Goal: Check status: Check status

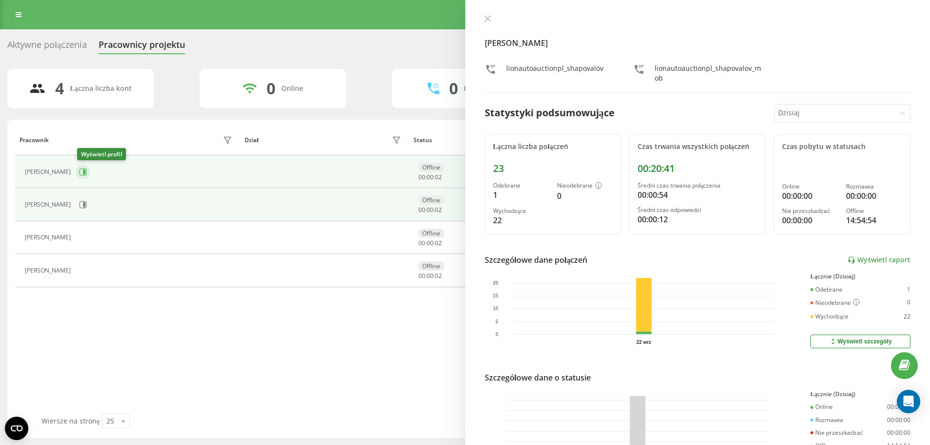
click at [89, 170] on button at bounding box center [83, 171] width 15 height 15
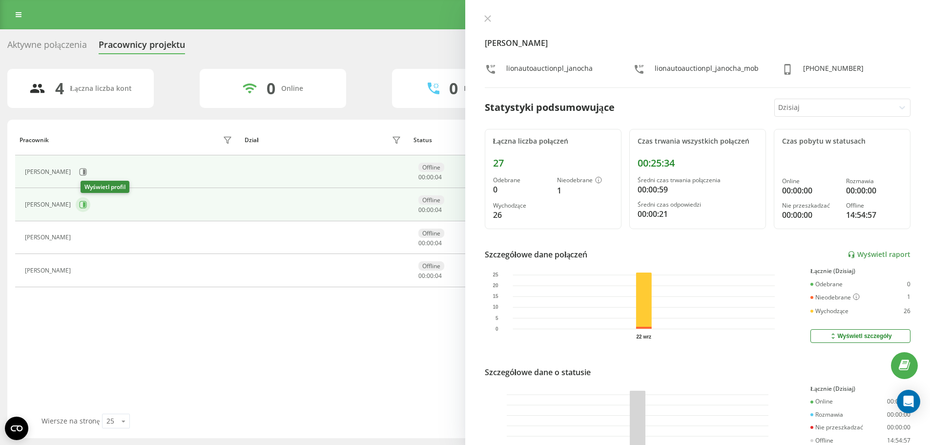
click at [90, 205] on button at bounding box center [83, 204] width 15 height 15
